Goal: Find specific page/section: Find specific page/section

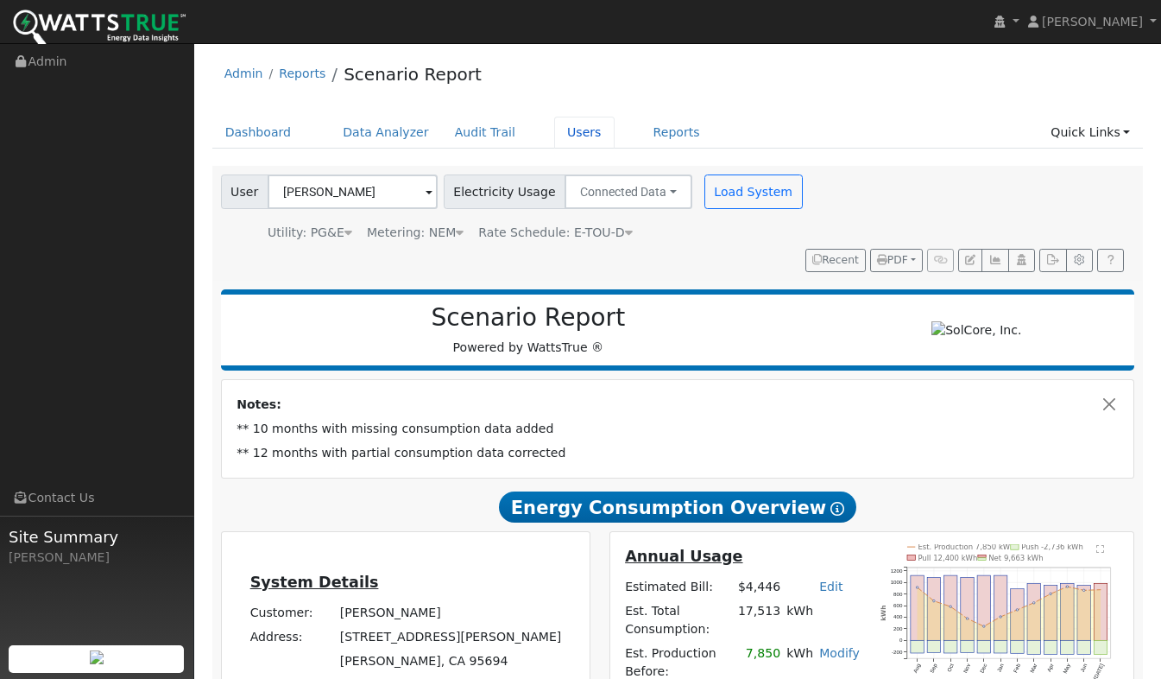
click at [559, 126] on link "Users" at bounding box center [584, 133] width 60 height 32
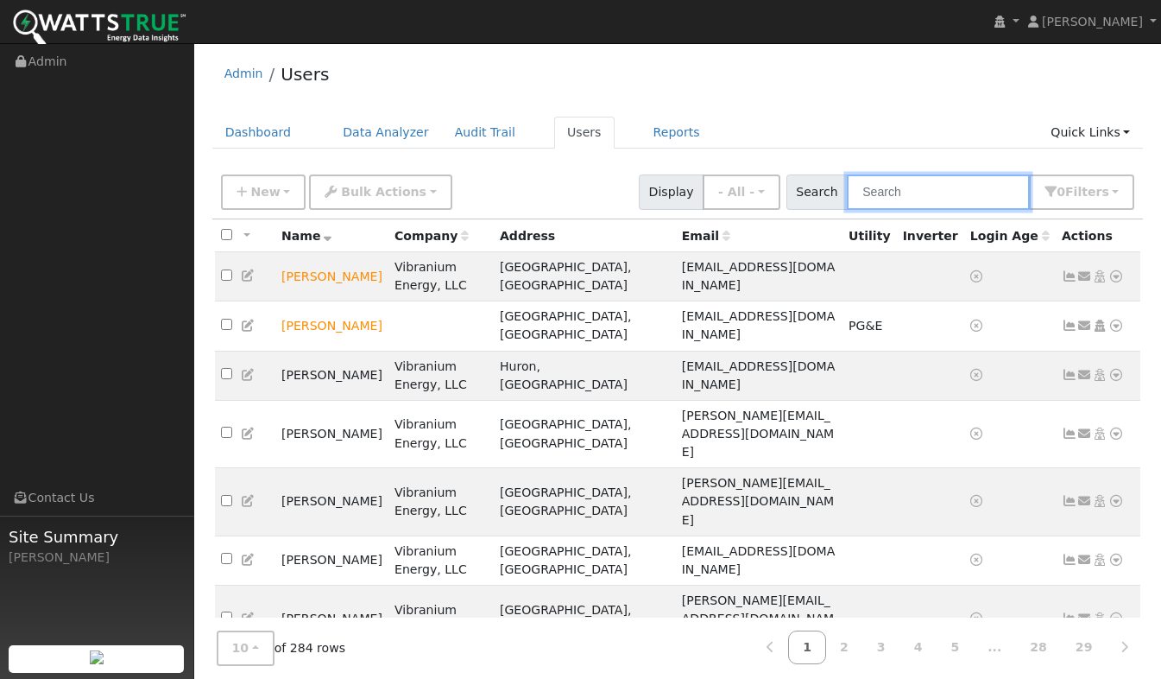
click at [918, 186] on input "text" at bounding box center [938, 191] width 183 height 35
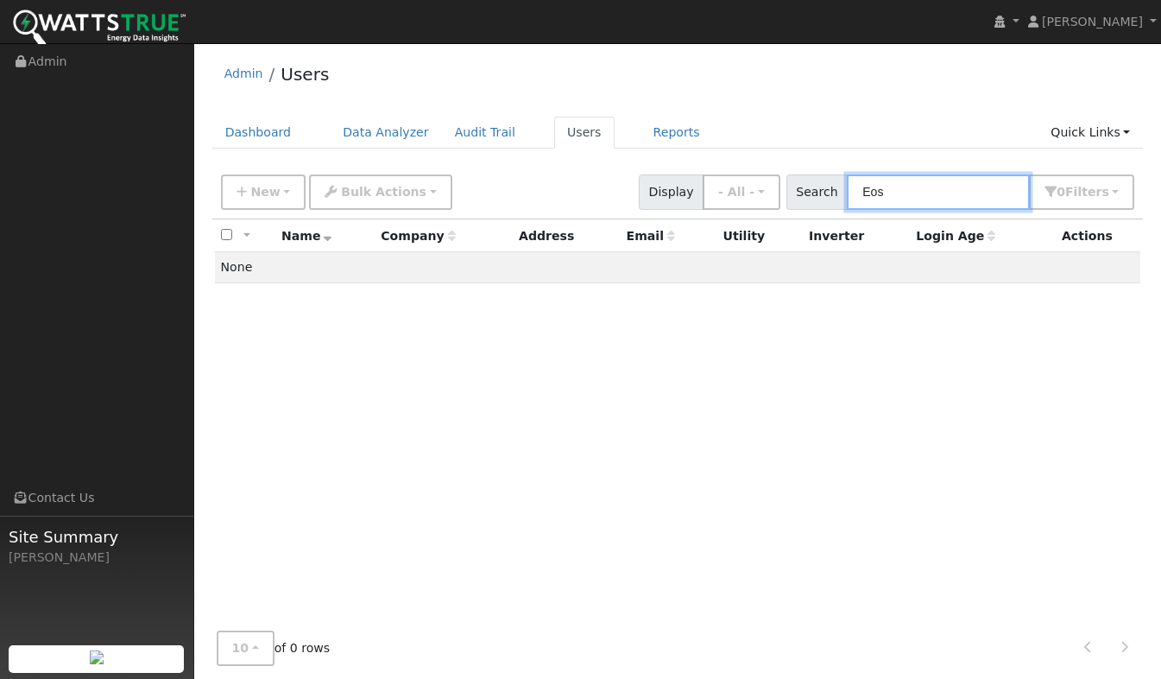
click at [891, 193] on input "Eos" at bounding box center [938, 191] width 183 height 35
click at [935, 187] on input "Enos" at bounding box center [938, 191] width 183 height 35
type input "Enos"
click at [554, 129] on link "Users" at bounding box center [584, 133] width 60 height 32
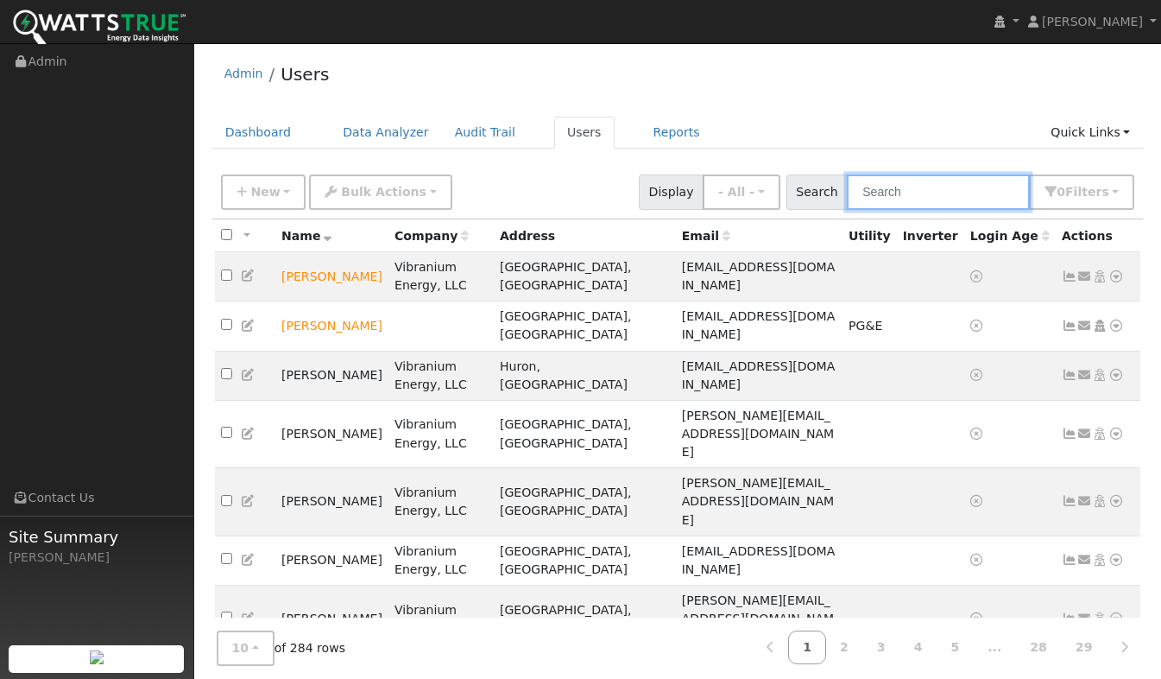
click at [889, 199] on input "text" at bounding box center [938, 191] width 183 height 35
type input "Enos"
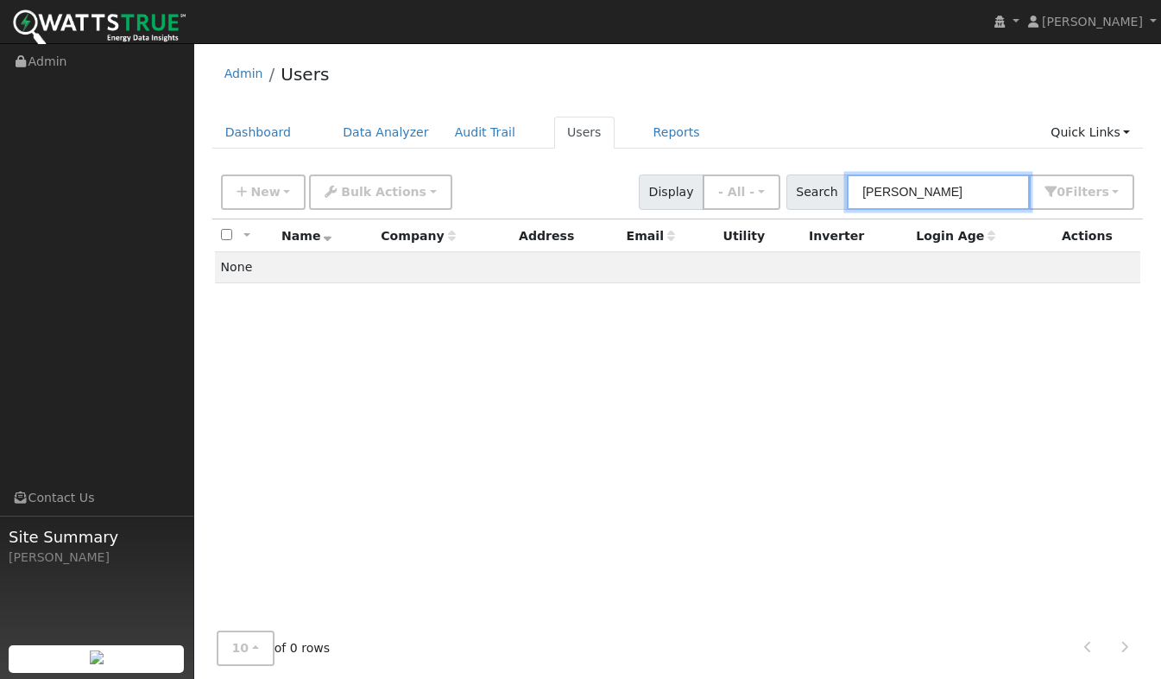
drag, startPoint x: 916, startPoint y: 189, endPoint x: 846, endPoint y: 205, distance: 71.8
click at [846, 205] on div "Search Enos 0 Filter s My accounts Role Show - All - Show Leads Admin Billing A…" at bounding box center [961, 191] width 349 height 35
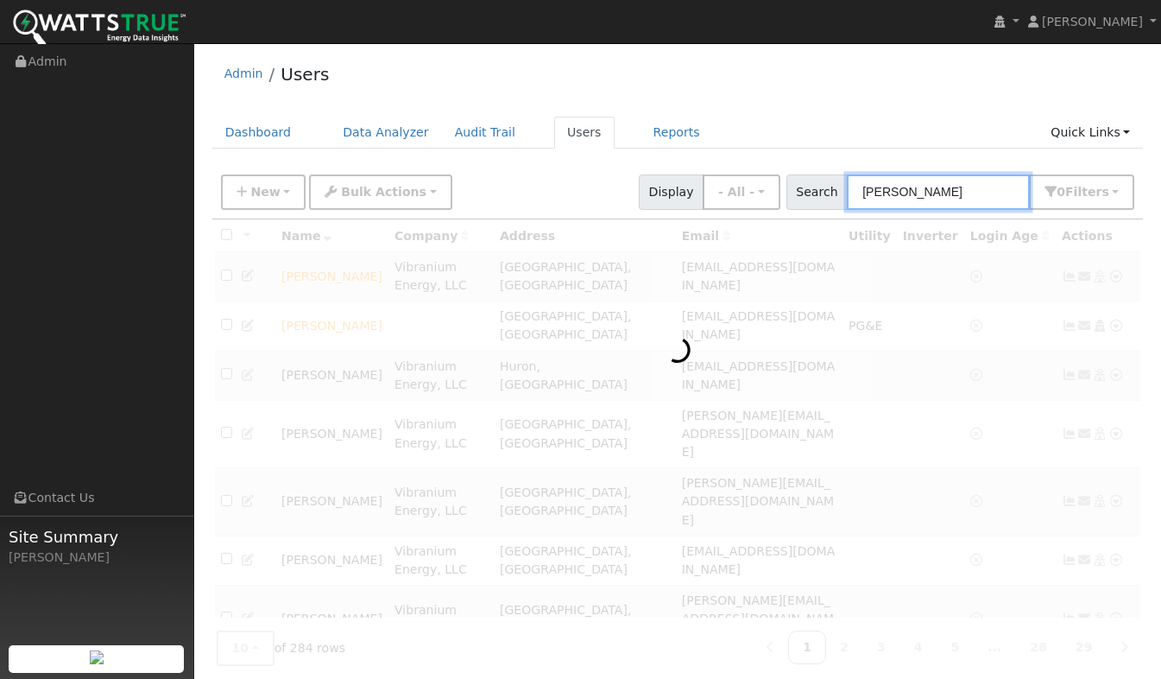
type input "Maribel"
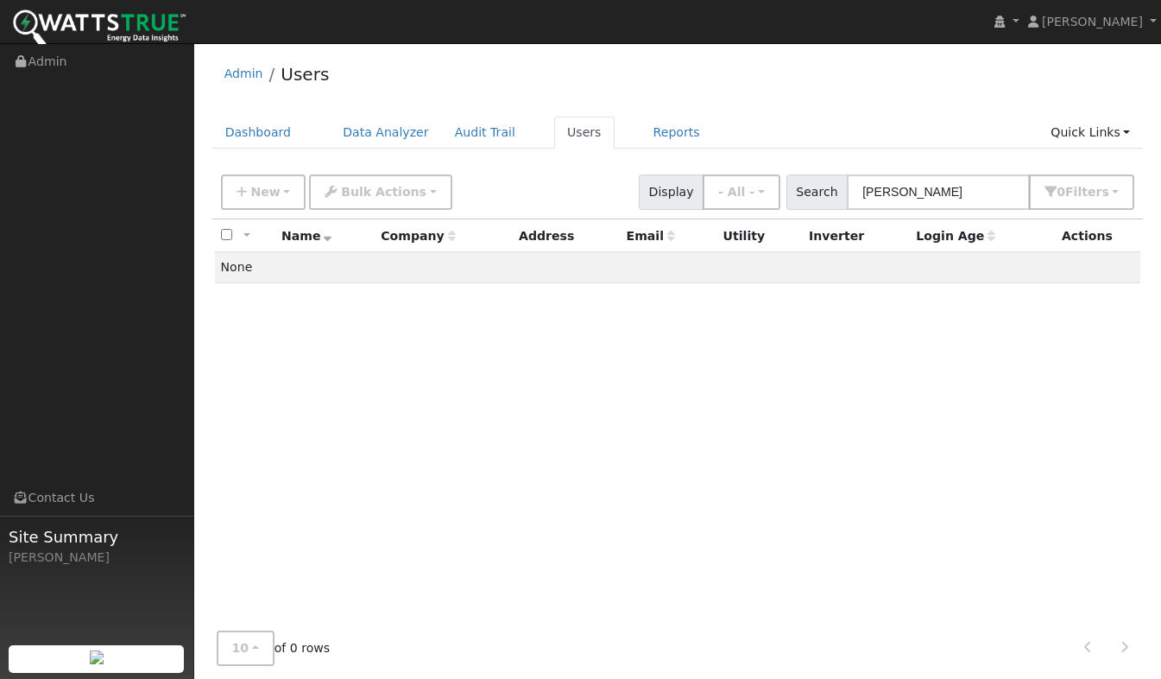
click at [557, 136] on link "Users" at bounding box center [584, 133] width 60 height 32
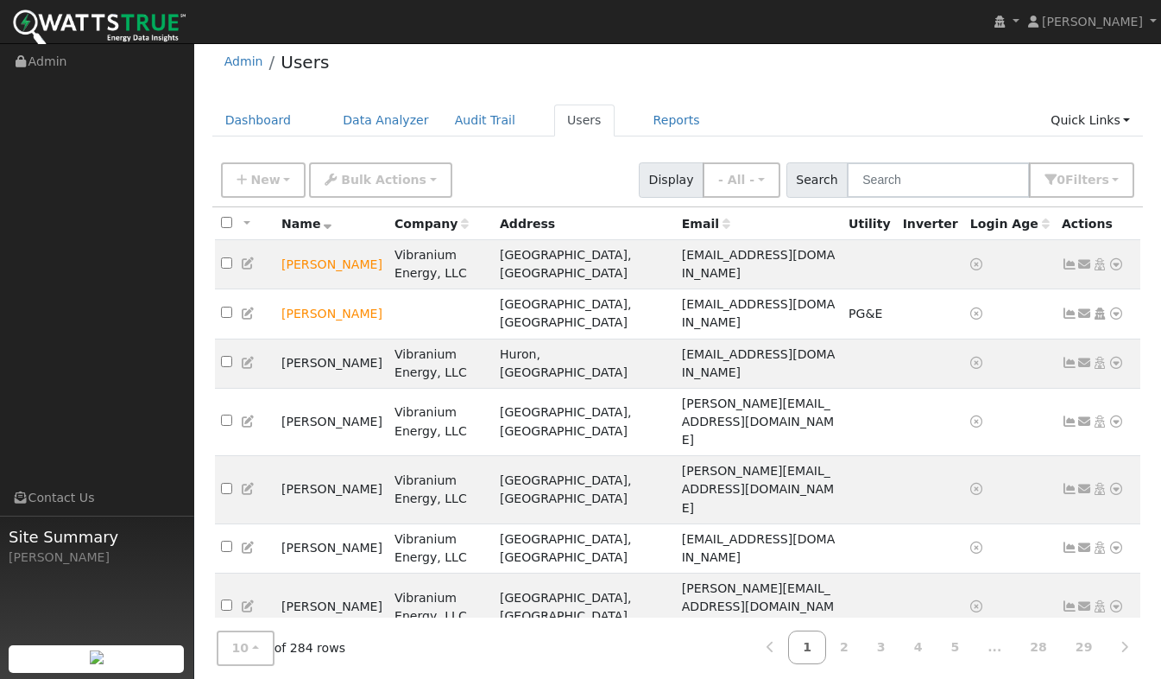
scroll to position [18, 0]
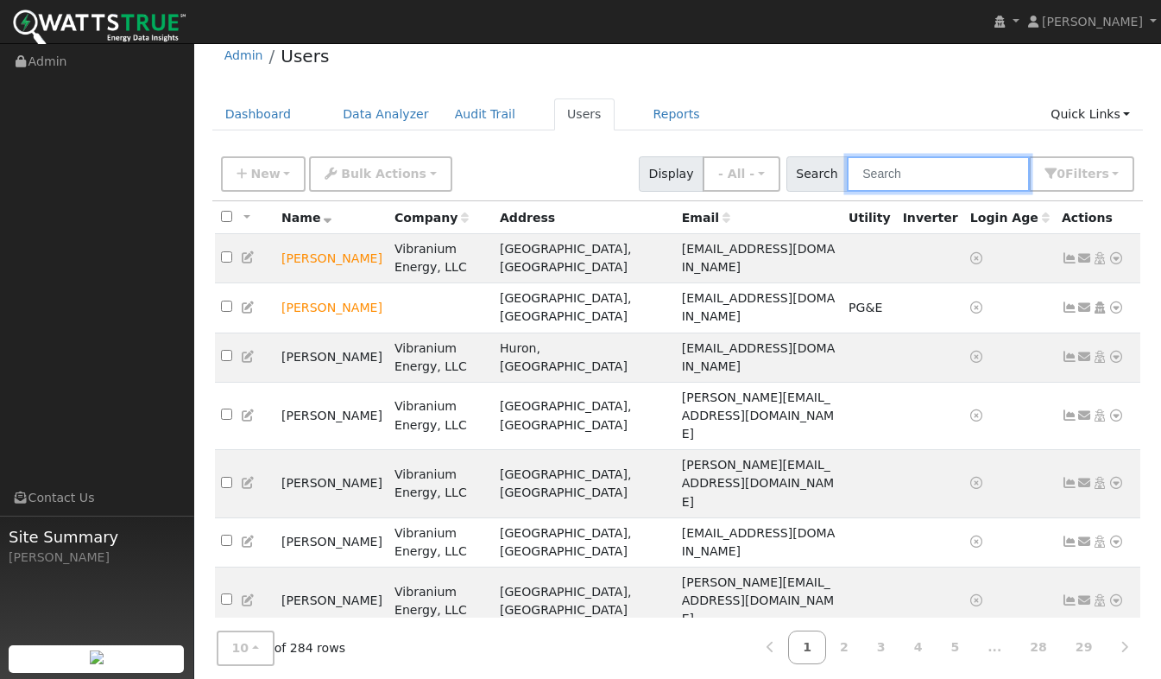
click at [920, 174] on input "text" at bounding box center [938, 173] width 183 height 35
type input "Lincoln"
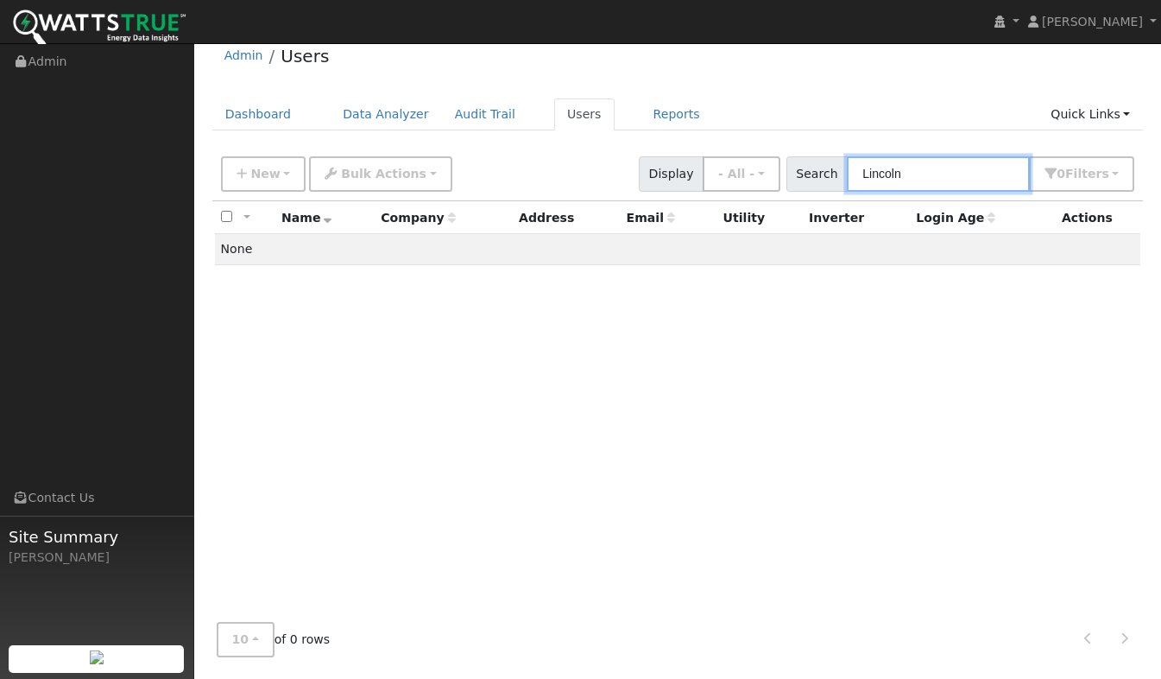
drag, startPoint x: 920, startPoint y: 174, endPoint x: 837, endPoint y: 185, distance: 84.4
click at [837, 185] on div "Search Lincoln 0 Filter s My accounts Role Show - All - Show Leads Admin Billin…" at bounding box center [961, 173] width 349 height 35
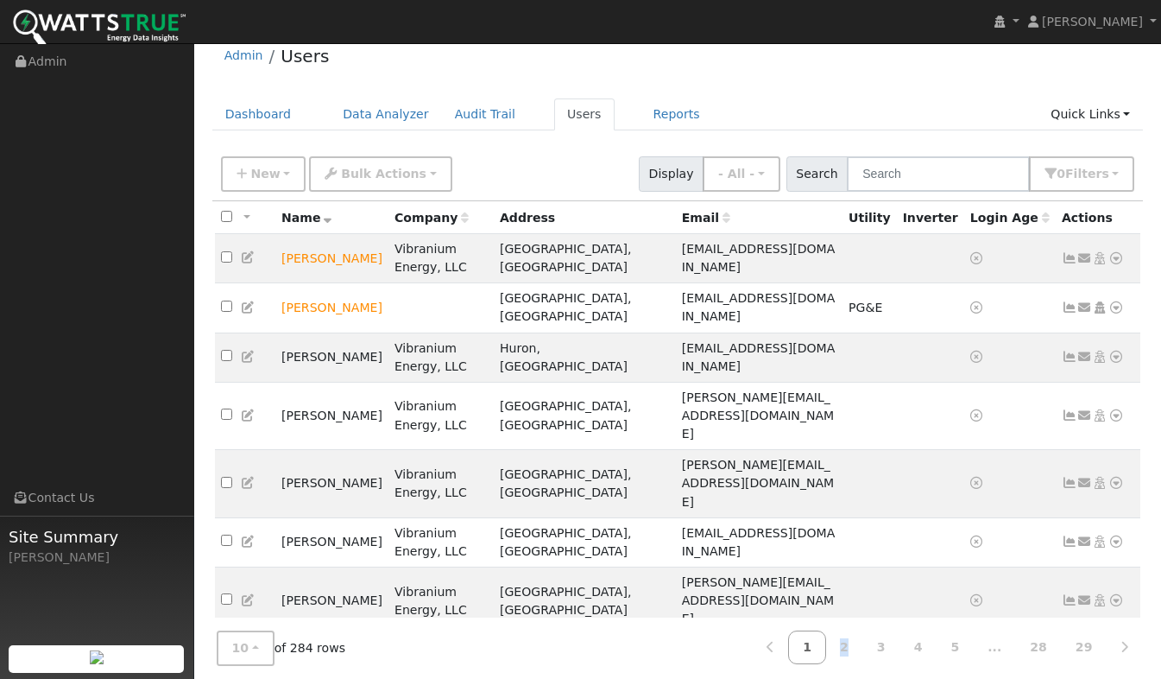
click at [862, 641] on link "2" at bounding box center [844, 647] width 38 height 34
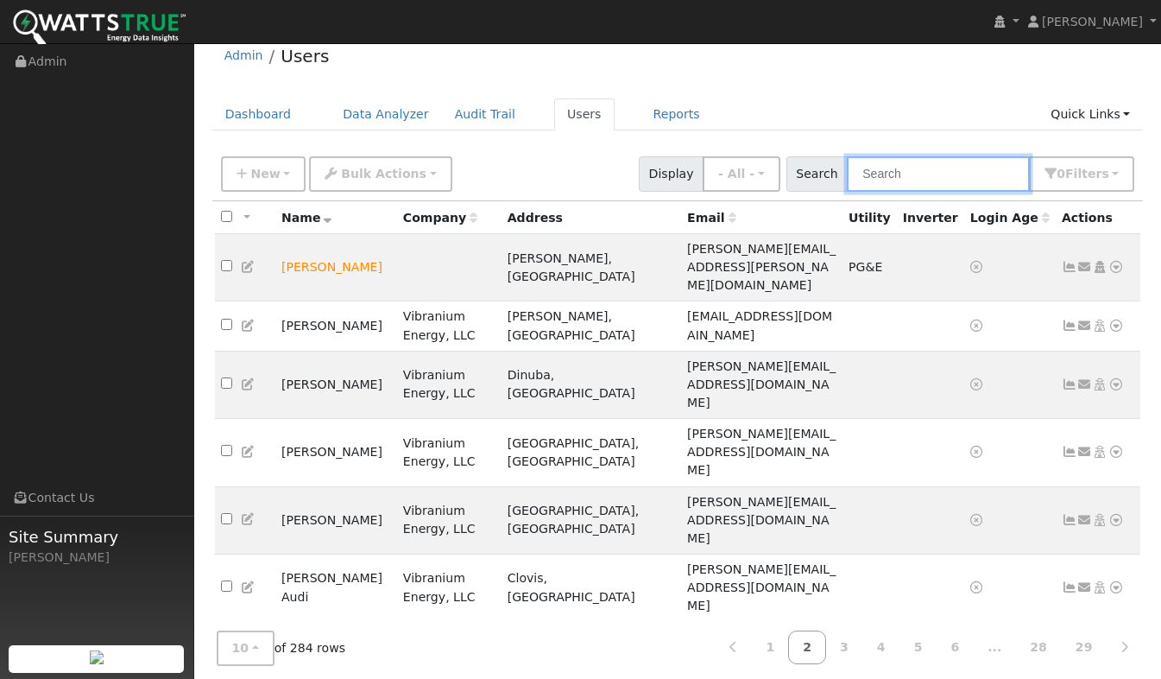
click at [906, 176] on input "text" at bounding box center [938, 173] width 183 height 35
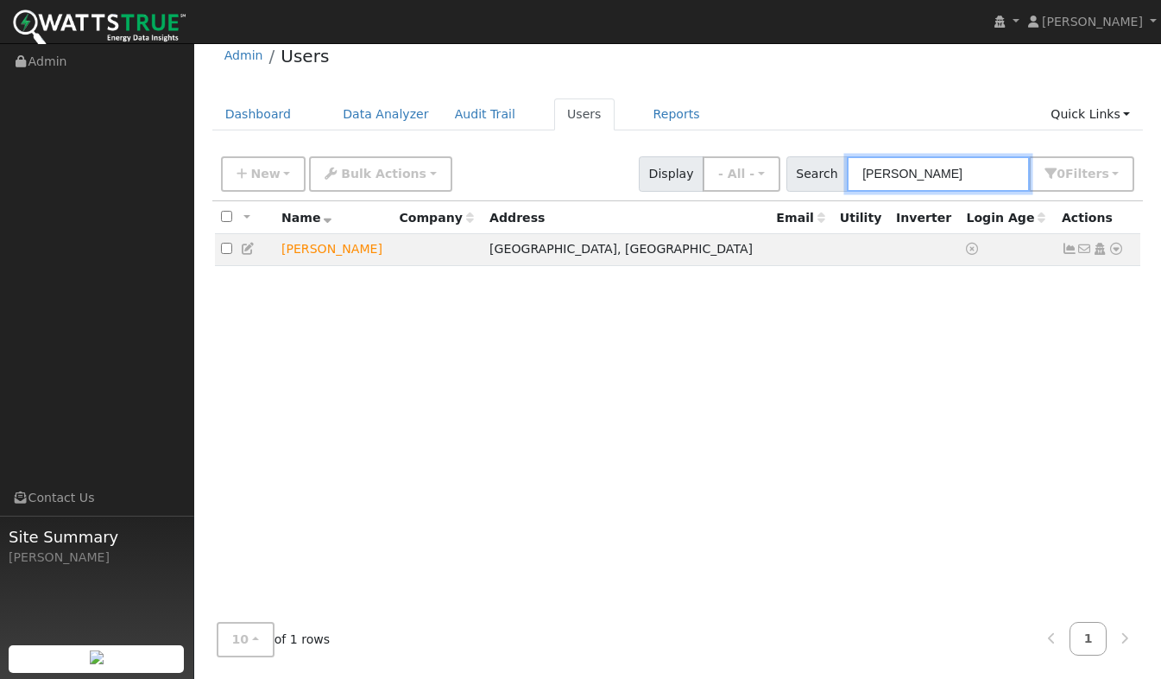
drag, startPoint x: 916, startPoint y: 173, endPoint x: 863, endPoint y: 176, distance: 52.8
click at [863, 176] on div "Search Leon 0 Filter s My accounts Role Show - All - Show Leads Admin Billing A…" at bounding box center [961, 173] width 349 height 35
drag, startPoint x: 928, startPoint y: 174, endPoint x: 868, endPoint y: 170, distance: 60.5
click at [868, 170] on input "Leon" at bounding box center [938, 173] width 183 height 35
type input "Enos"
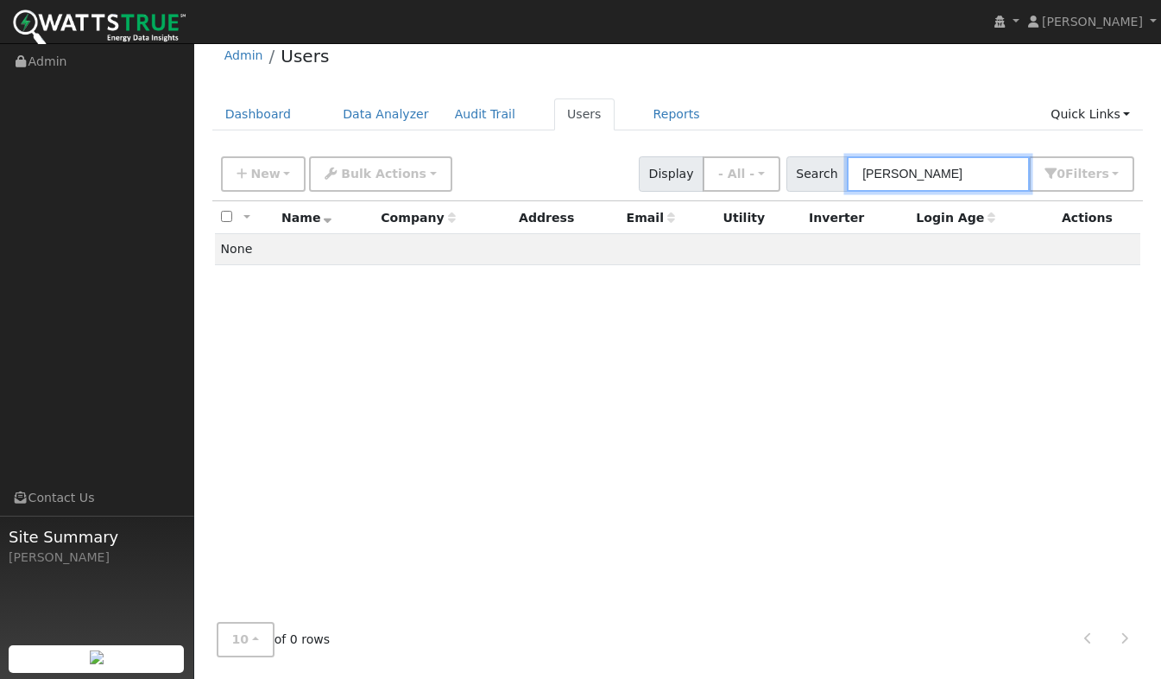
drag, startPoint x: 930, startPoint y: 170, endPoint x: 823, endPoint y: 175, distance: 107.2
click at [823, 175] on div "Search Enos 0 Filter s My accounts Role Show - All - Show Leads Admin Billing A…" at bounding box center [961, 173] width 349 height 35
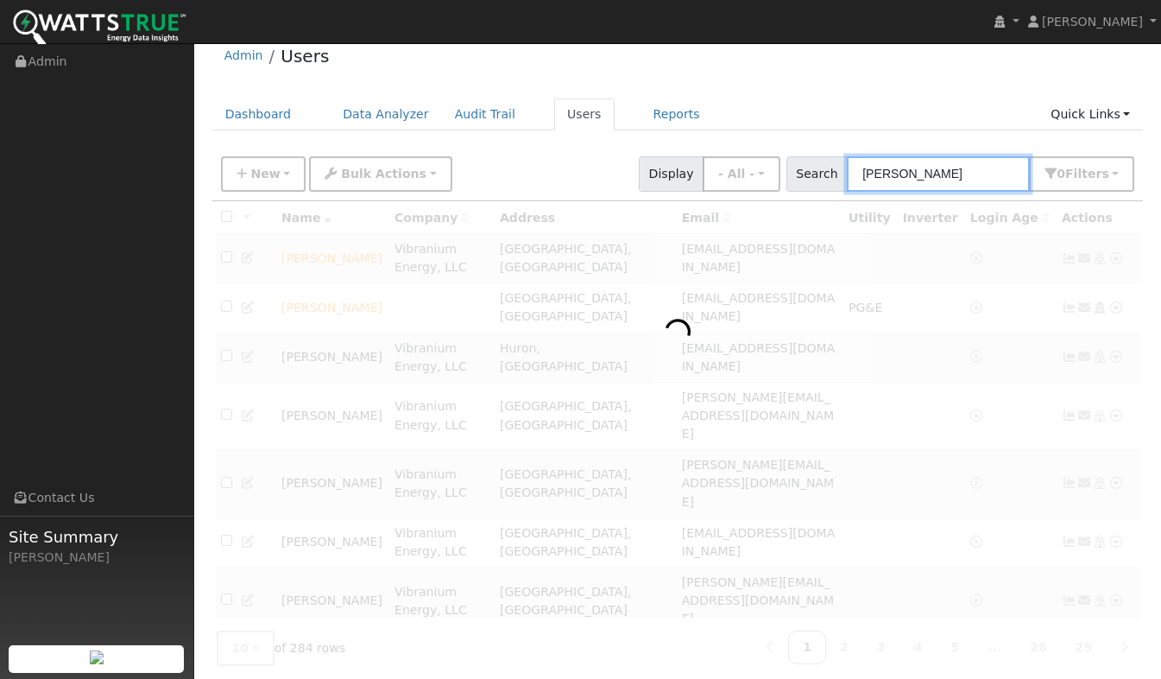
type input "Maribel"
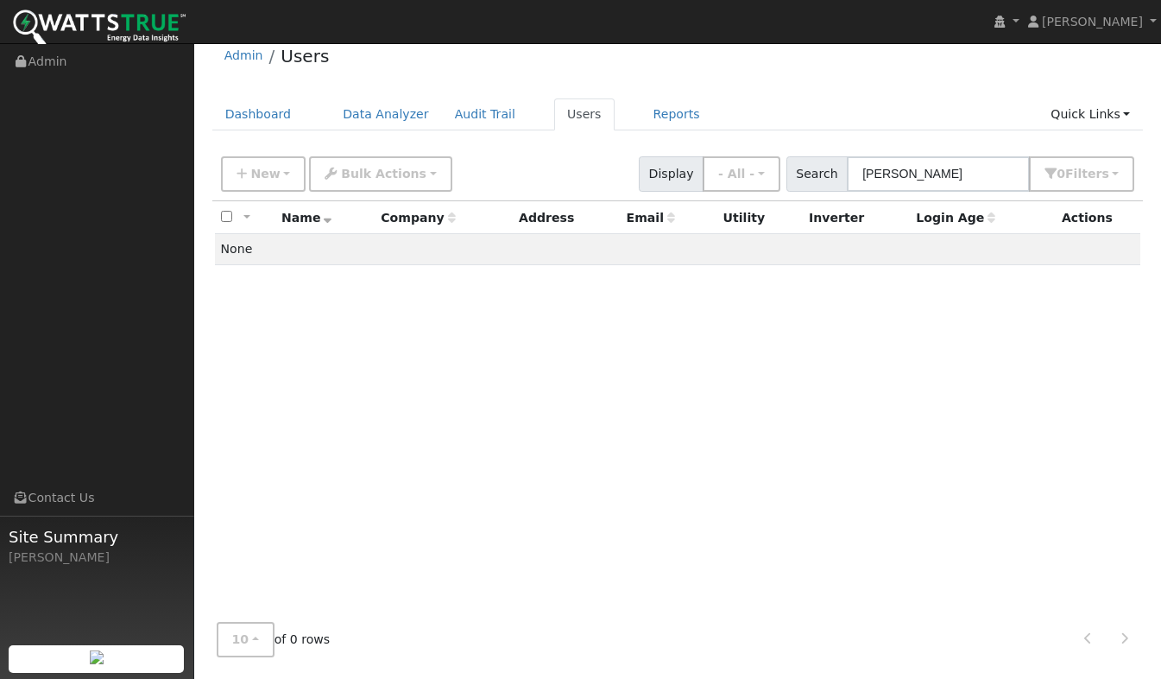
click at [554, 111] on link "Users" at bounding box center [584, 114] width 60 height 32
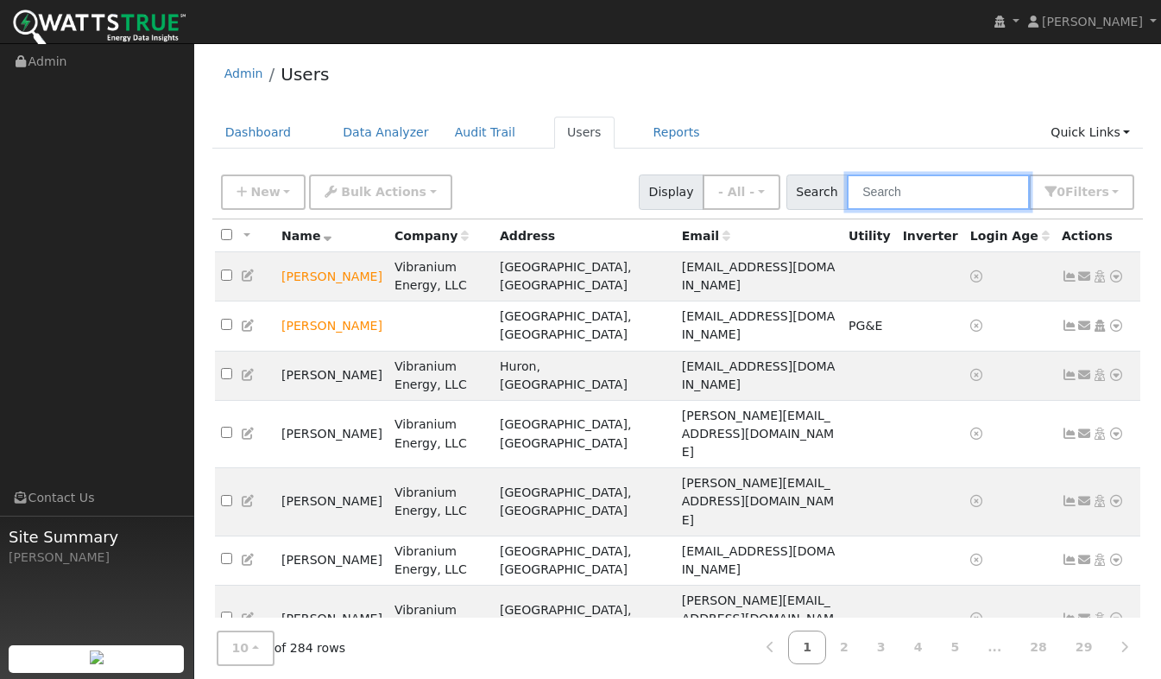
click at [890, 193] on input "text" at bounding box center [938, 191] width 183 height 35
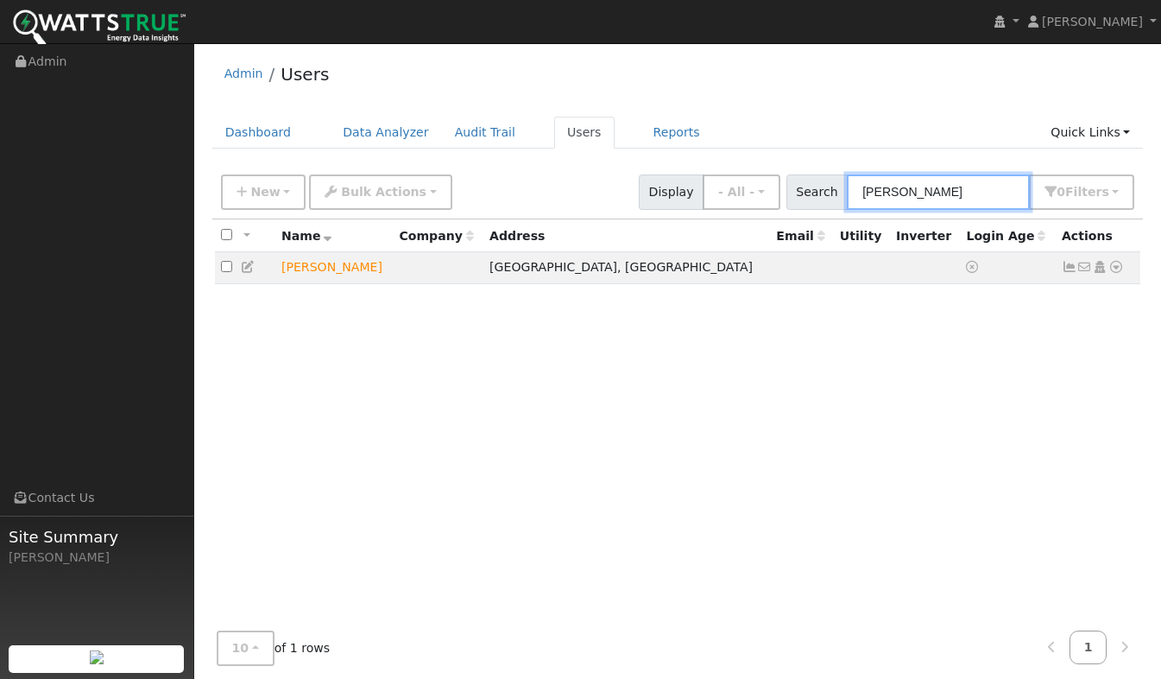
type input "Leon"
click at [1110, 273] on icon at bounding box center [1117, 267] width 16 height 12
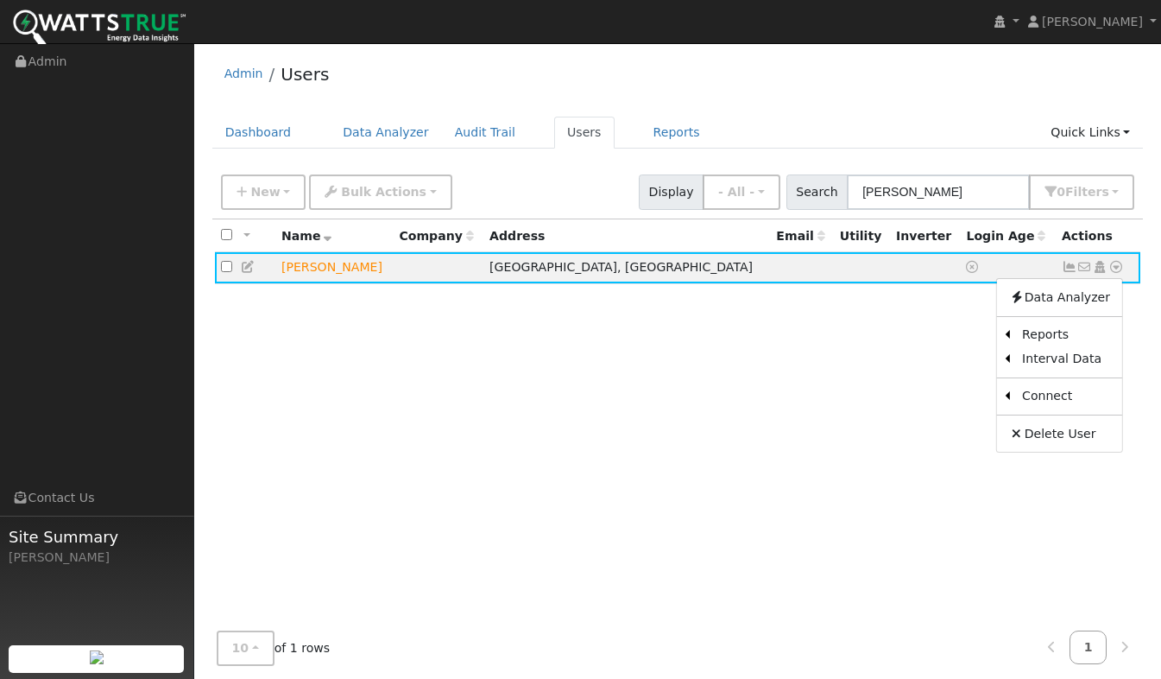
click at [0, 0] on link "Scenario" at bounding box center [0, 0] width 0 height 0
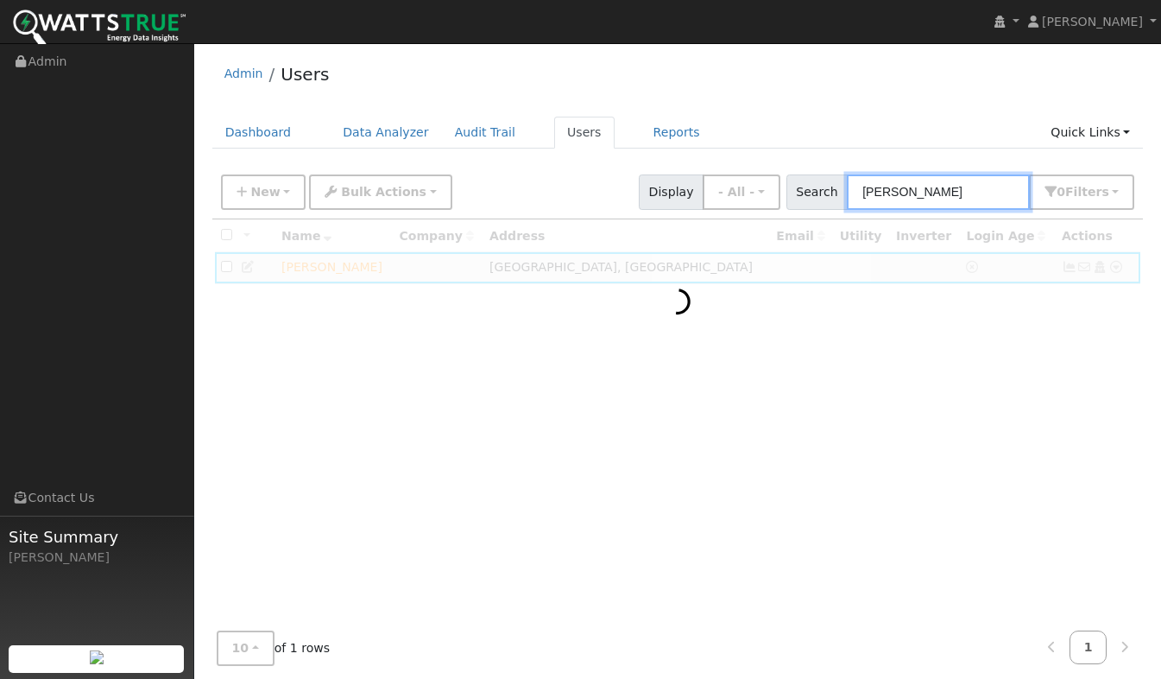
click at [920, 188] on input "Leon" at bounding box center [938, 191] width 183 height 35
drag, startPoint x: 920, startPoint y: 188, endPoint x: 852, endPoint y: 187, distance: 68.2
click at [852, 187] on div "Search Leon 0 Filter s My accounts Role Show - All - Show Leads Admin Billing A…" at bounding box center [961, 191] width 349 height 35
click at [928, 183] on input "Leon" at bounding box center [938, 191] width 183 height 35
click at [920, 193] on input "Leon" at bounding box center [938, 191] width 183 height 35
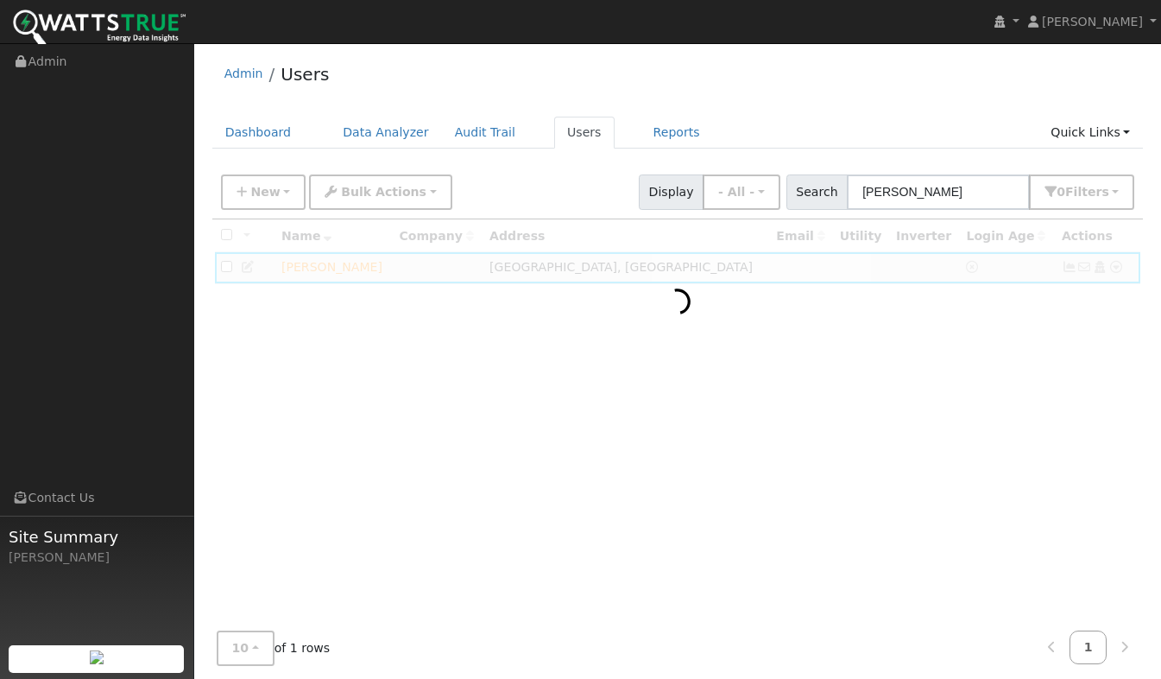
click at [722, 24] on nav "David Barnes David Barnes Profile My Company Help Center Terms Of Service See W…" at bounding box center [580, 22] width 1161 height 44
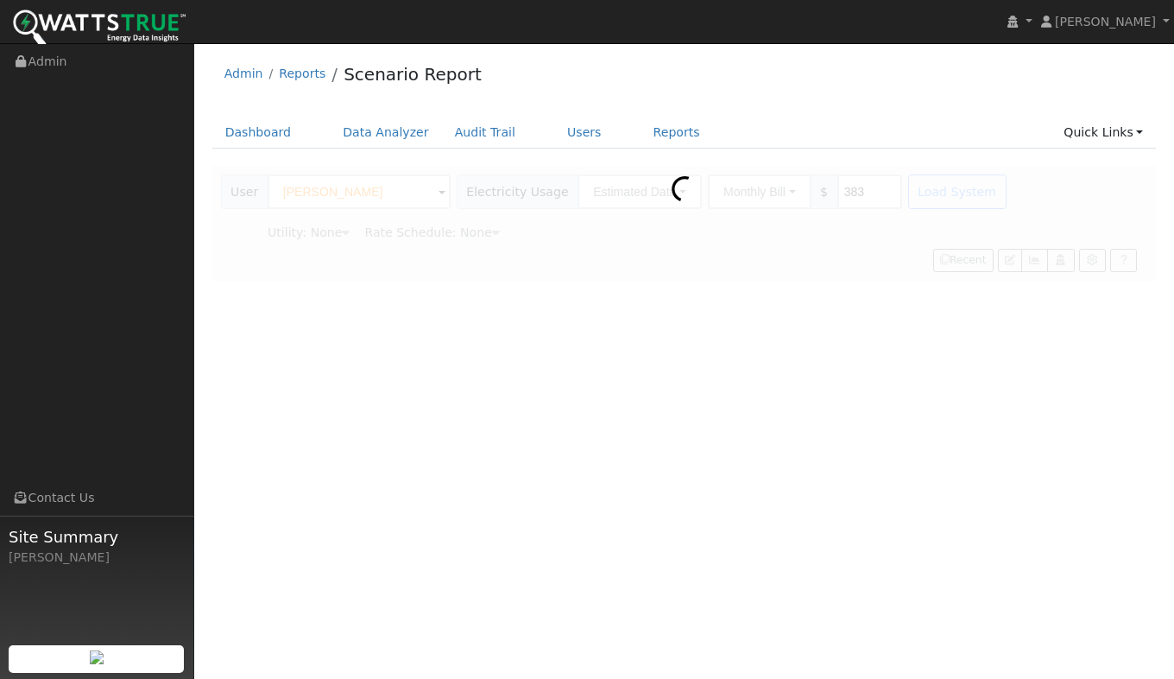
type input "Pacific Gas & Electric"
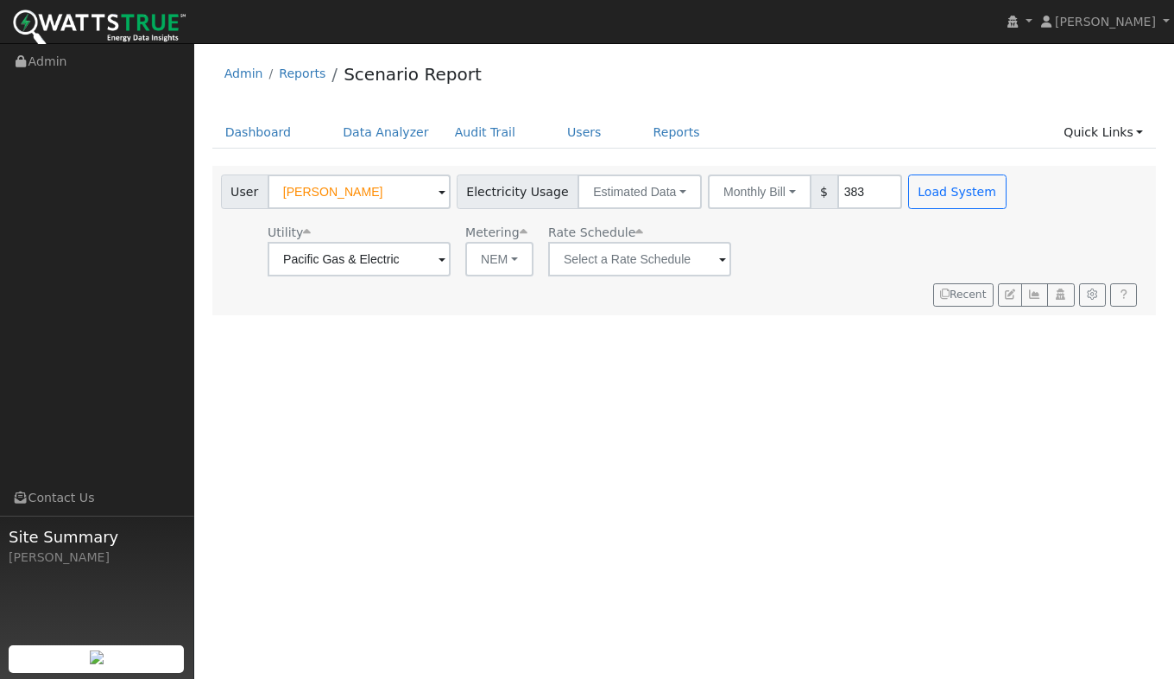
click at [811, 275] on div "Utility Pacific Gas & Electric Metering NEM NEM NBT Rate Schedule" at bounding box center [616, 247] width 796 height 59
